Goal: Information Seeking & Learning: Learn about a topic

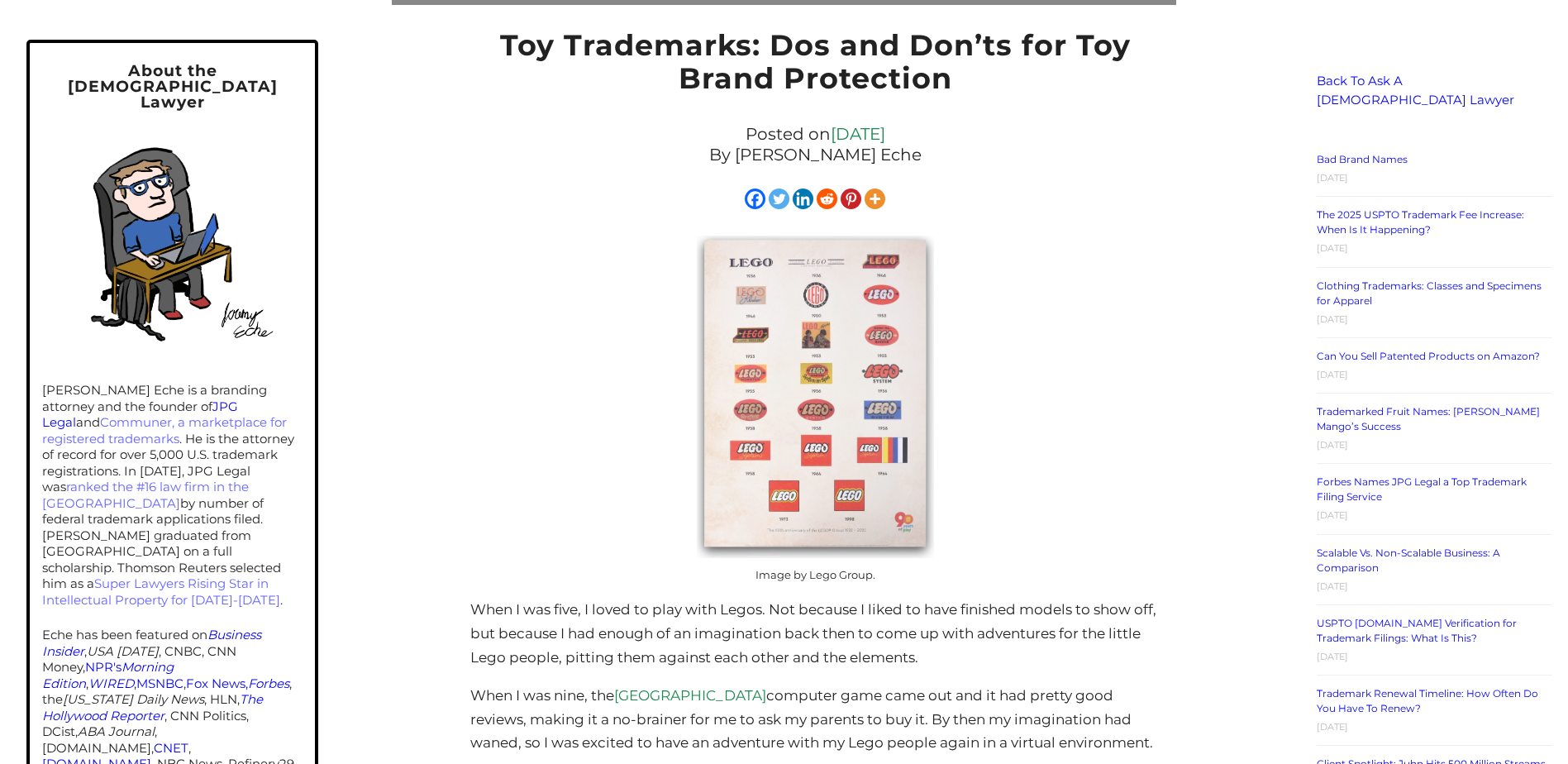
scroll to position [331, 0]
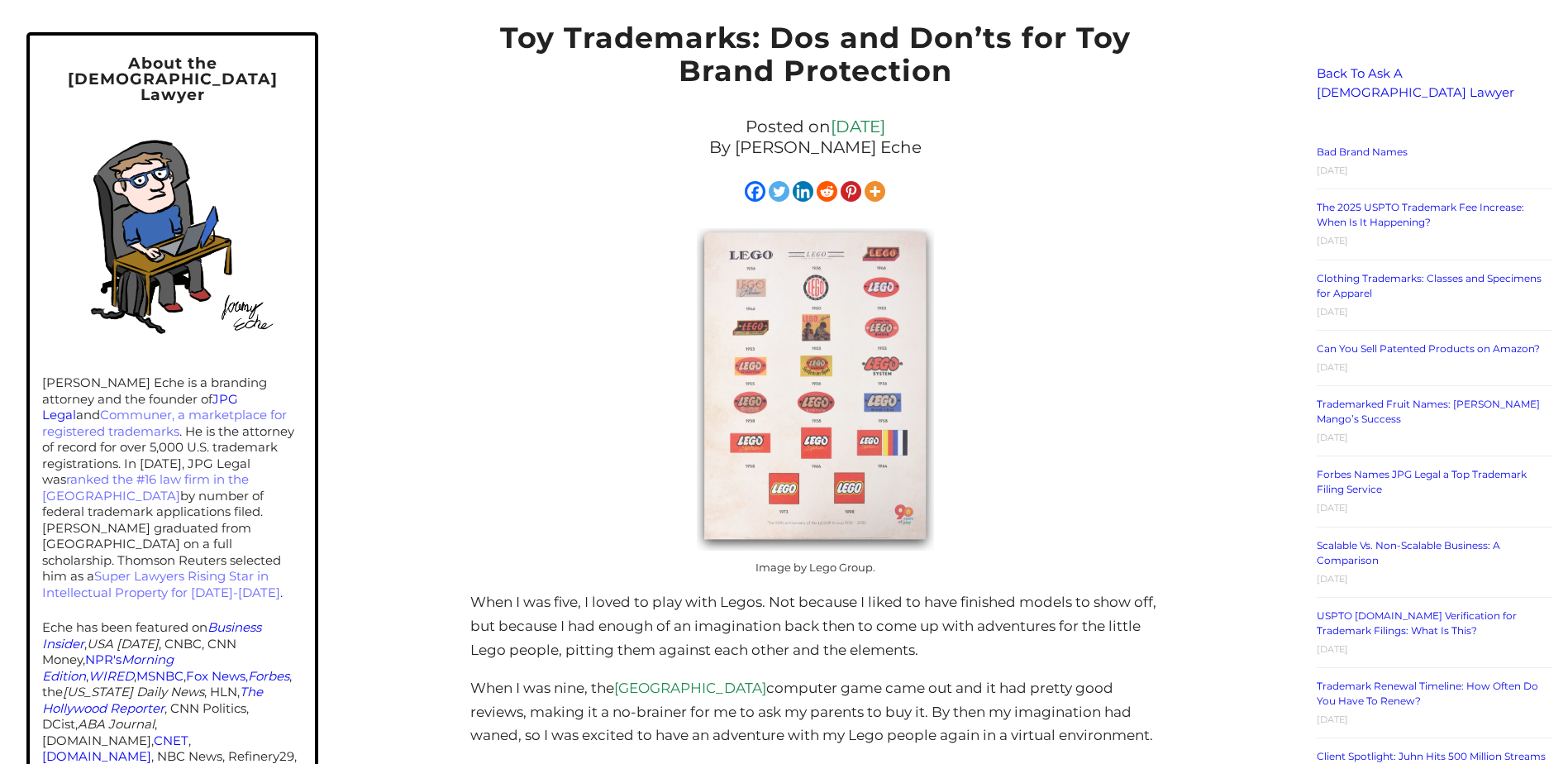
click at [858, 435] on img at bounding box center [815, 389] width 237 height 321
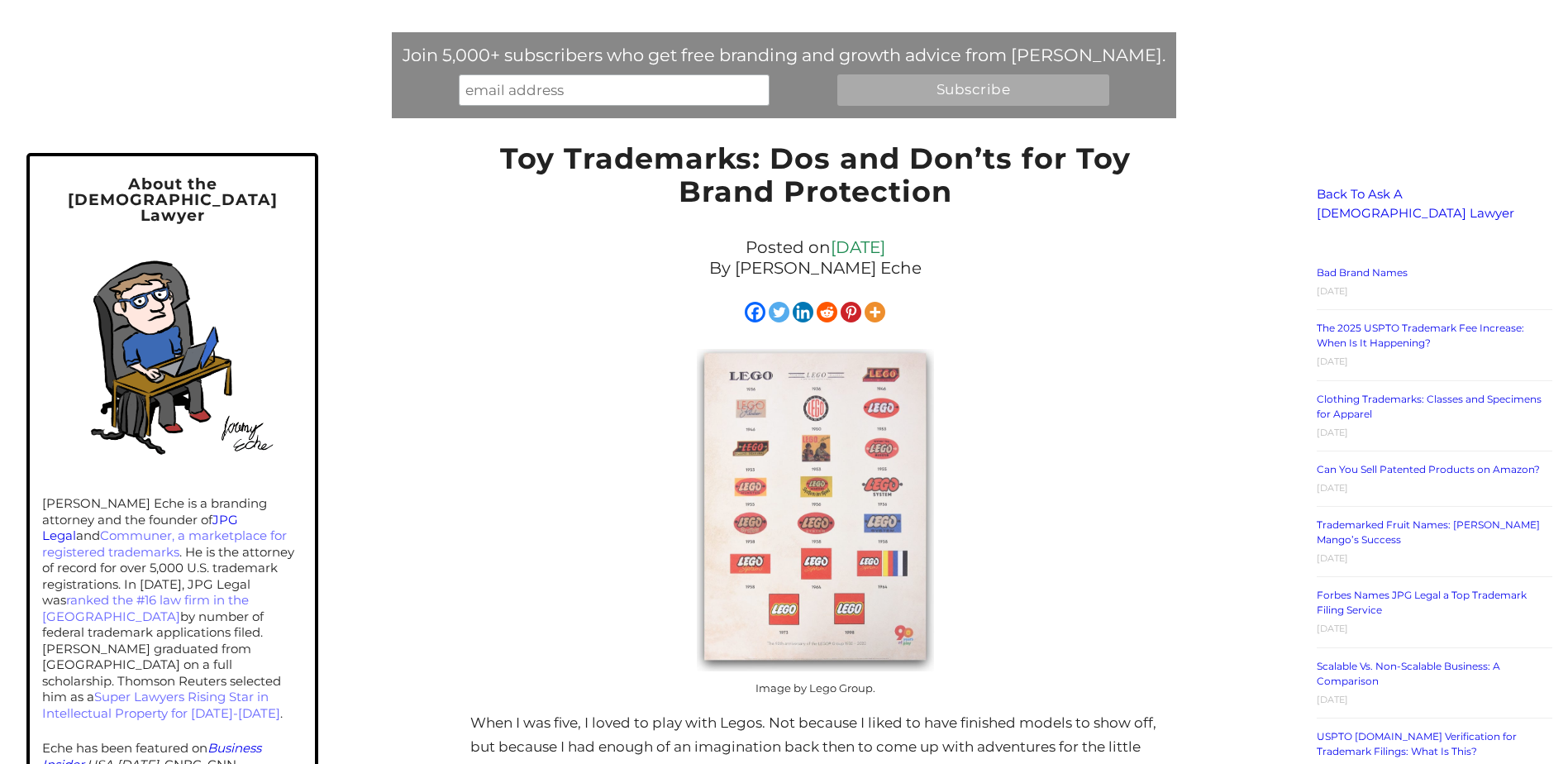
scroll to position [248, 0]
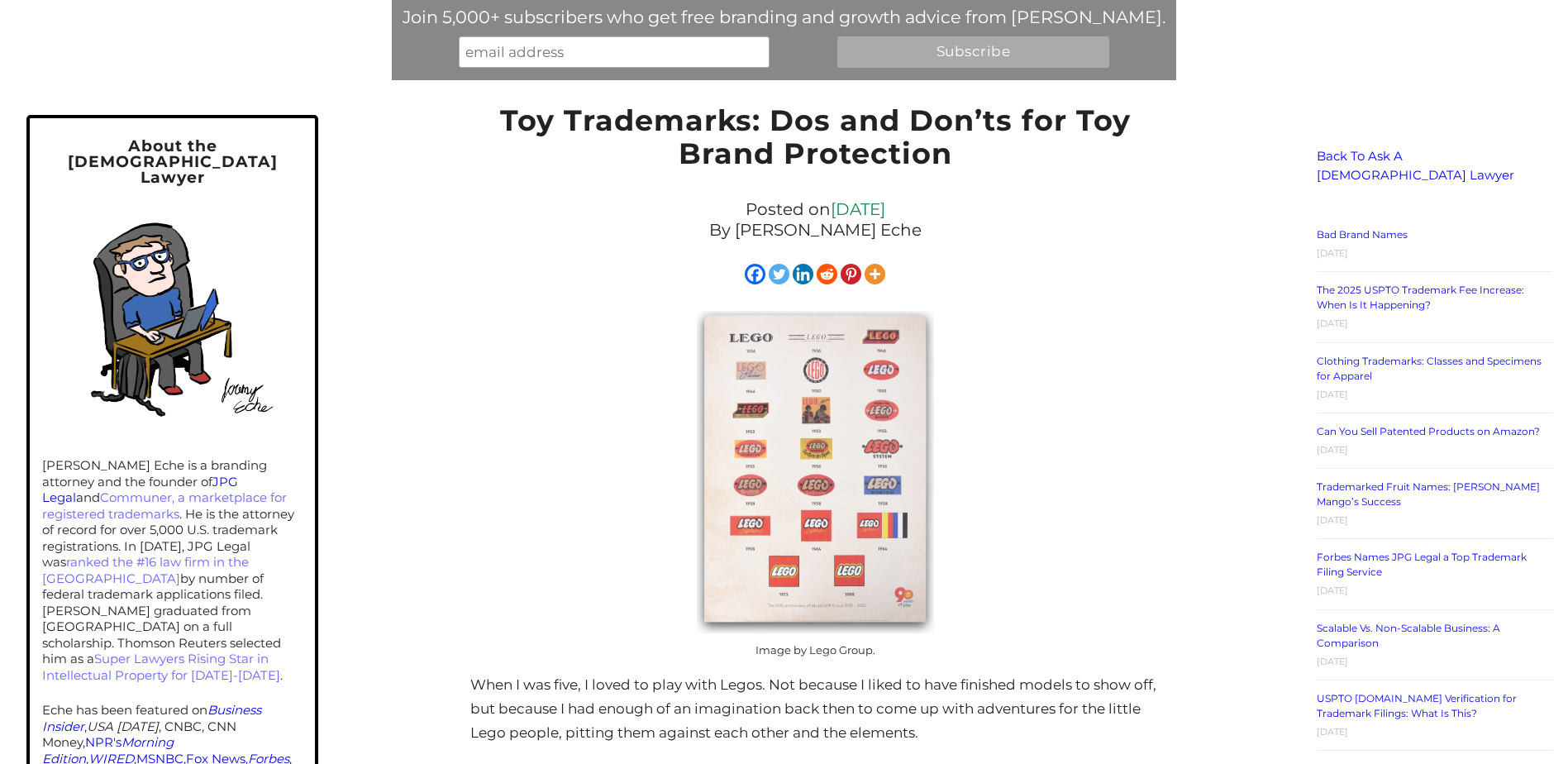
click at [819, 465] on img at bounding box center [815, 472] width 237 height 321
click at [879, 418] on img at bounding box center [815, 472] width 237 height 321
click at [852, 473] on img at bounding box center [815, 472] width 237 height 321
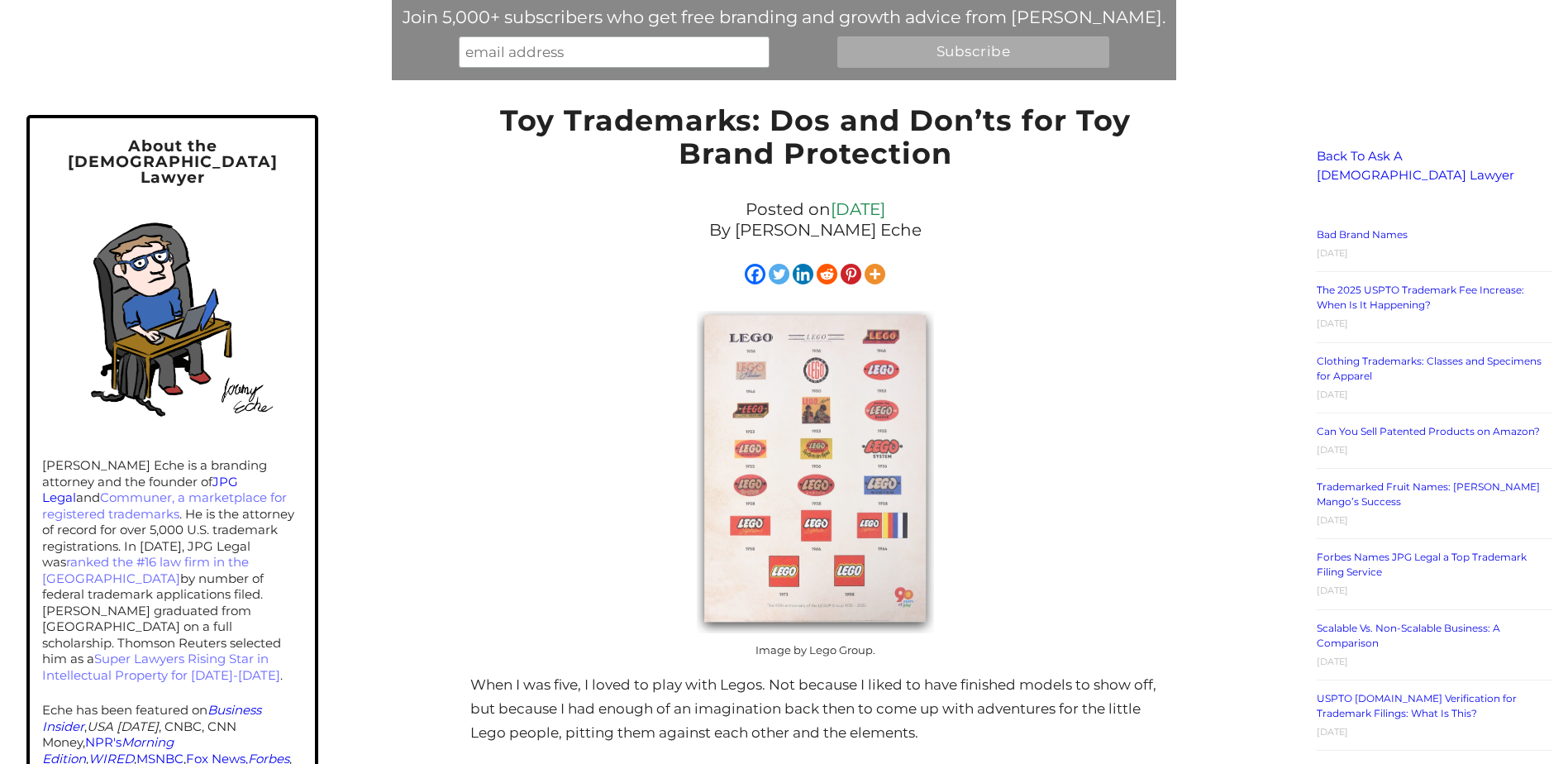
click at [852, 473] on img at bounding box center [815, 472] width 237 height 321
click at [876, 461] on img at bounding box center [815, 472] width 237 height 321
click at [816, 458] on img at bounding box center [815, 472] width 237 height 321
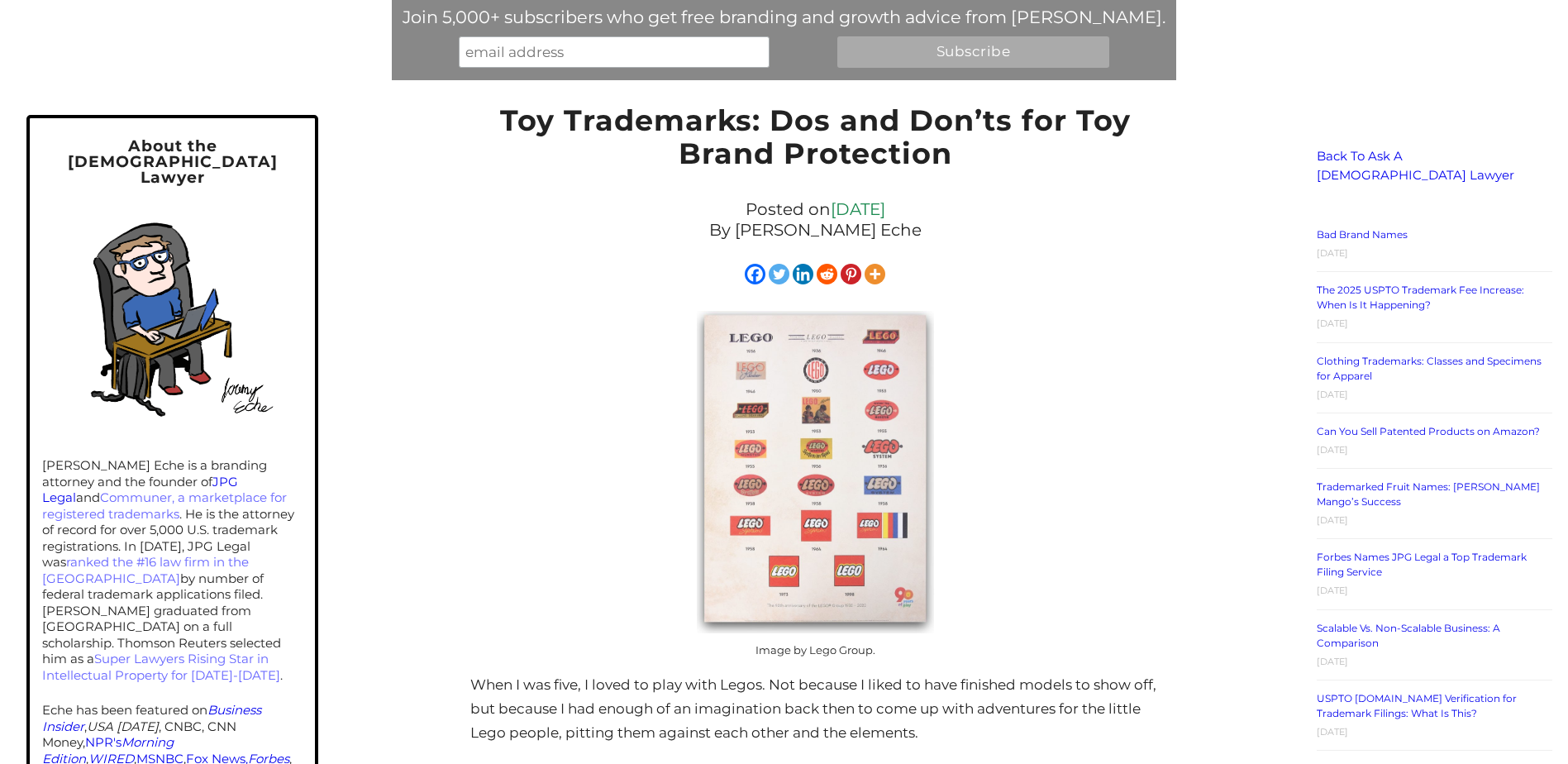
click at [819, 458] on img at bounding box center [815, 472] width 237 height 321
click at [819, 456] on img at bounding box center [815, 472] width 237 height 321
